Goal: Task Accomplishment & Management: Use online tool/utility

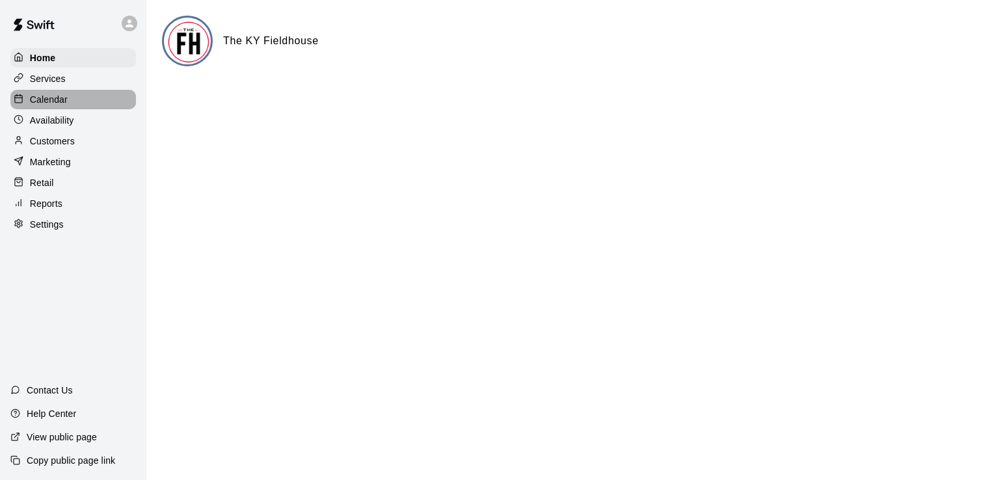
click at [35, 109] on div "Calendar" at bounding box center [73, 100] width 126 height 20
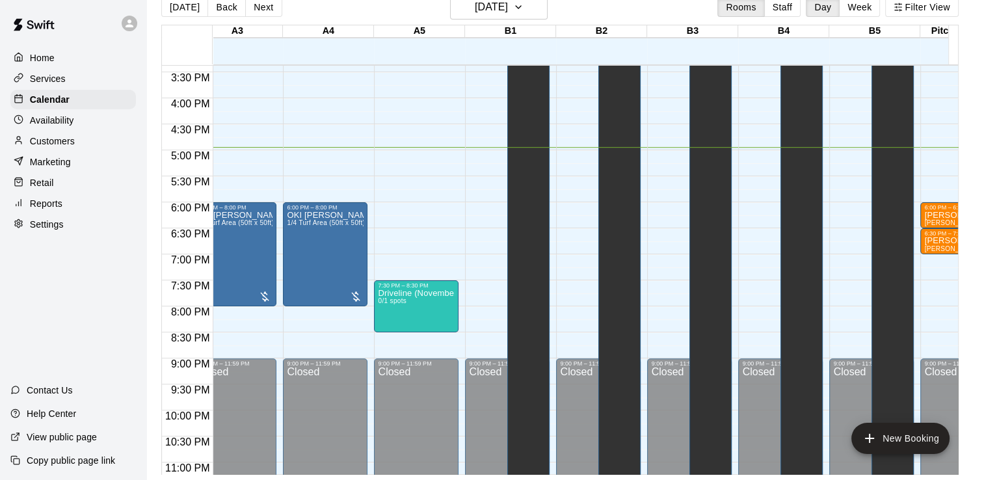
scroll to position [0, 97]
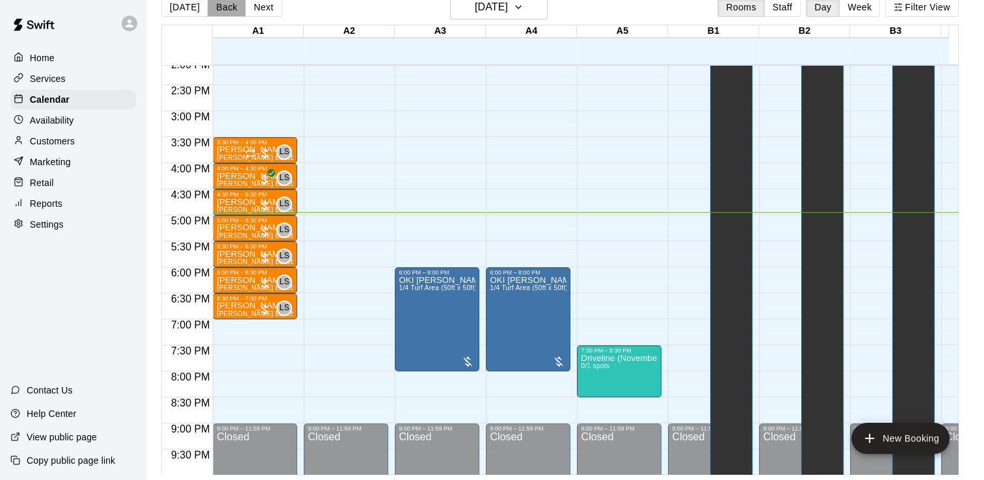
click at [218, 5] on button "Back" at bounding box center [226, 7] width 38 height 20
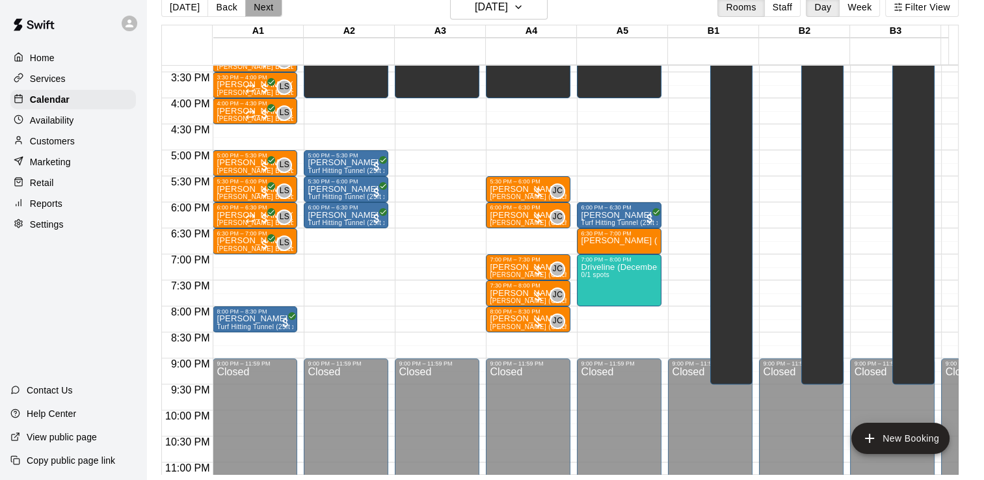
click at [261, 7] on button "Next" at bounding box center [263, 7] width 36 height 20
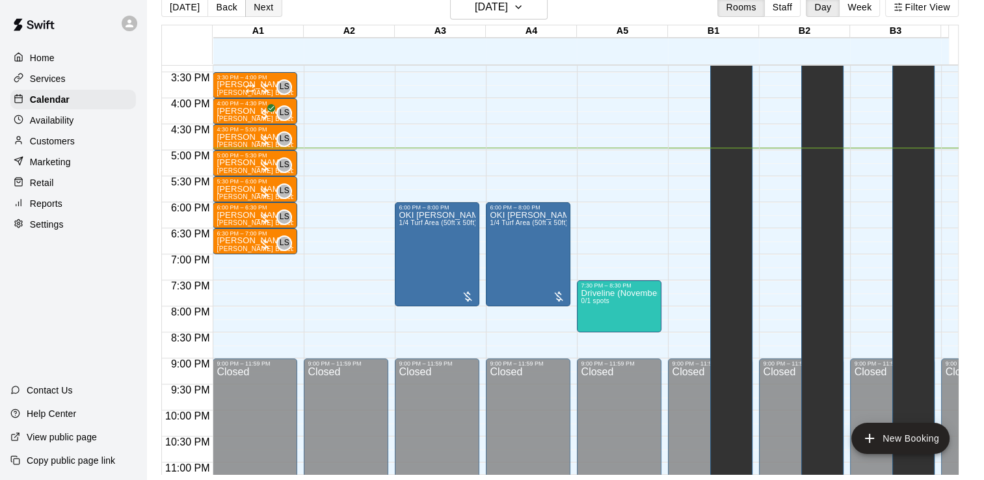
click at [261, 7] on button "Next" at bounding box center [263, 7] width 36 height 20
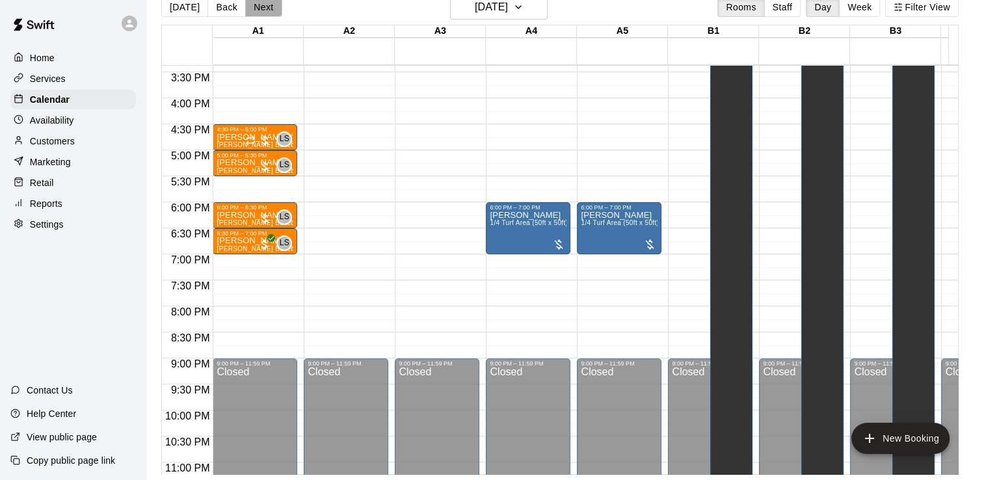
click at [258, 7] on button "Next" at bounding box center [263, 7] width 36 height 20
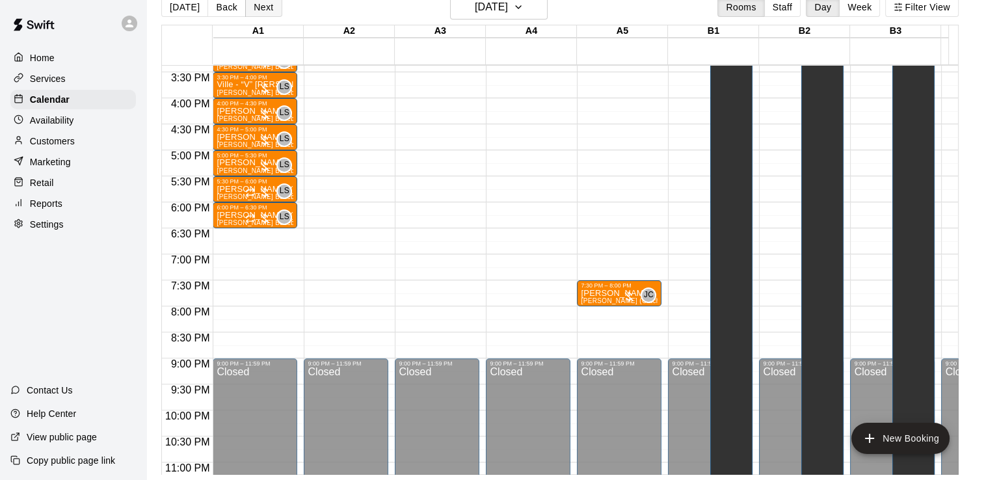
click at [267, 5] on button "Next" at bounding box center [263, 7] width 36 height 20
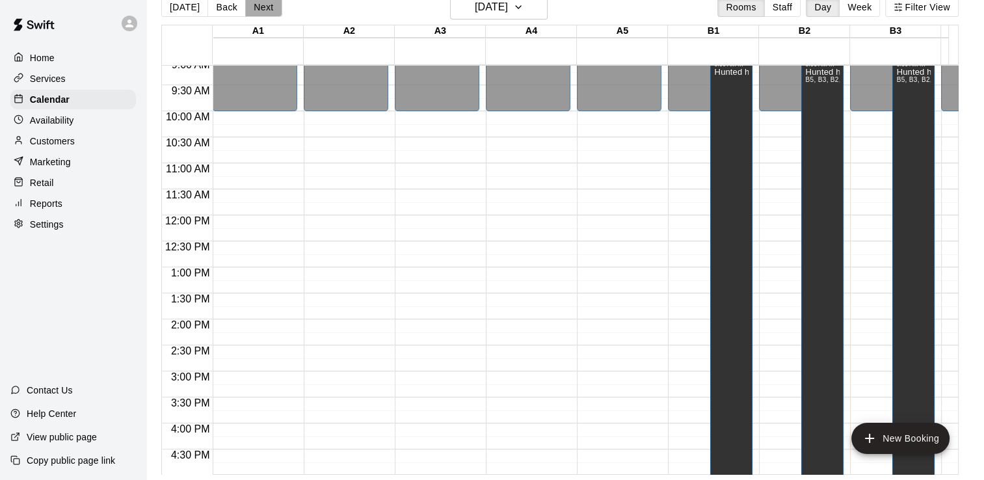
click at [258, 5] on button "Next" at bounding box center [263, 7] width 36 height 20
